Goal: Information Seeking & Learning: Learn about a topic

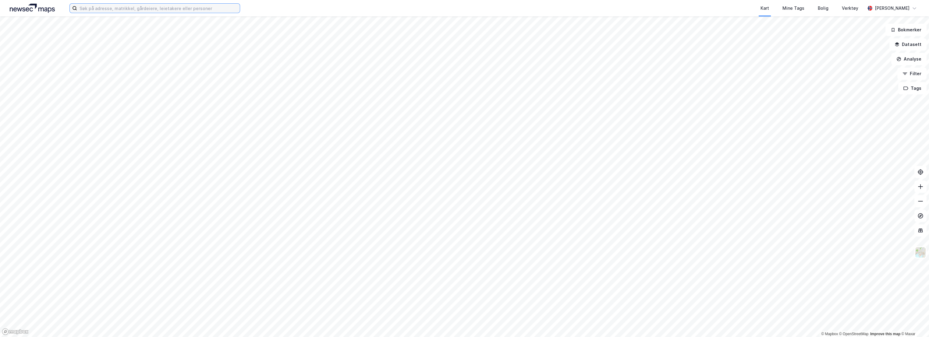
click at [137, 7] on input at bounding box center [158, 8] width 163 height 9
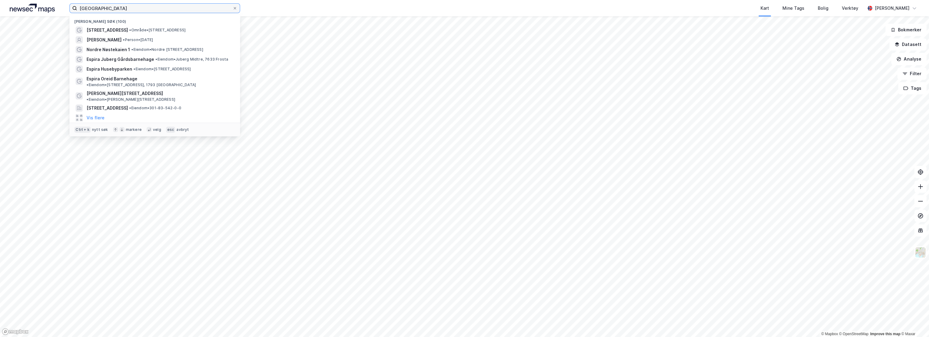
type input "[GEOGRAPHIC_DATA]"
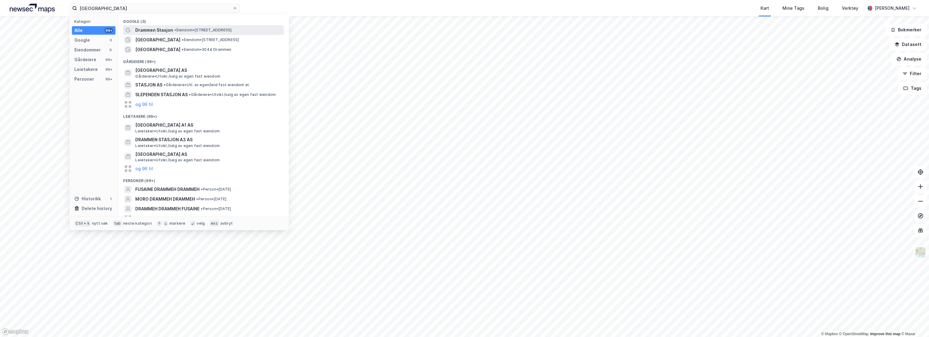
click at [179, 32] on span "• Eiendom • [STREET_ADDRESS]" at bounding box center [202, 30] width 57 height 5
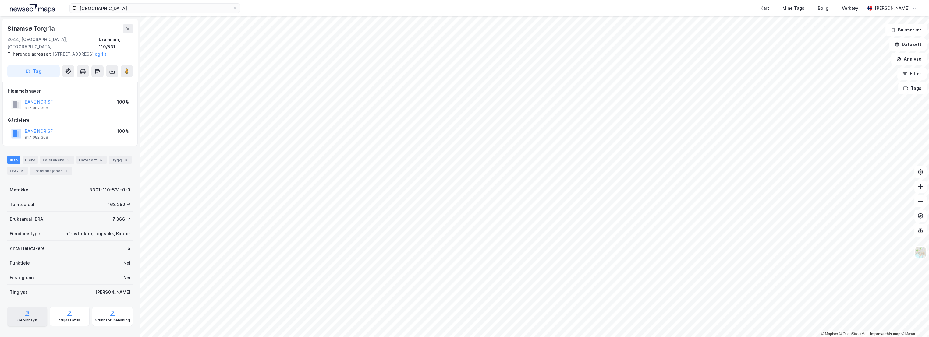
click at [24, 314] on icon at bounding box center [27, 314] width 6 height 6
click at [924, 171] on button at bounding box center [921, 172] width 12 height 12
click at [130, 30] on icon at bounding box center [128, 28] width 5 height 5
click at [912, 42] on button "Datasett" at bounding box center [908, 44] width 37 height 12
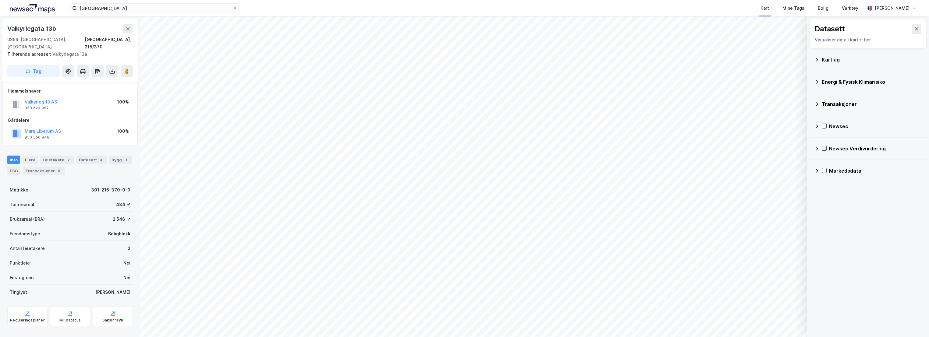
click at [824, 150] on icon at bounding box center [824, 148] width 4 height 4
